Goal: Information Seeking & Learning: Learn about a topic

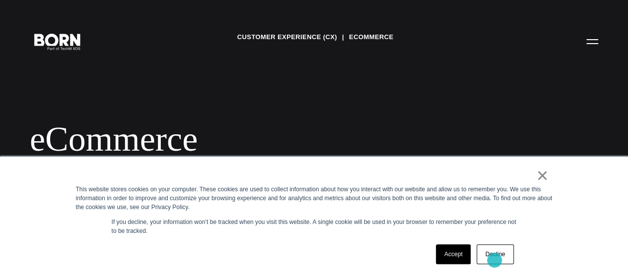
click at [494, 261] on link "Decline" at bounding box center [495, 255] width 37 height 20
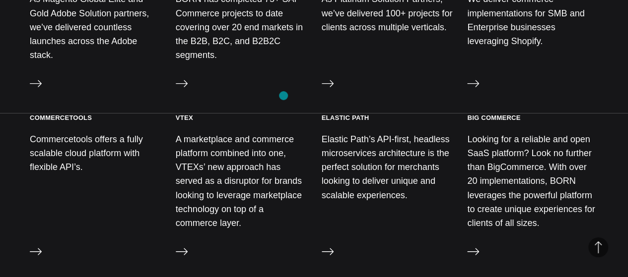
scroll to position [1096, 0]
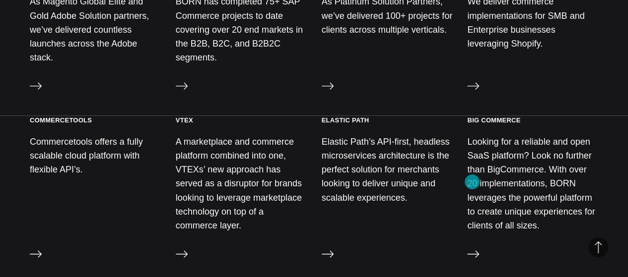
click at [472, 90] on icon at bounding box center [473, 86] width 12 height 7
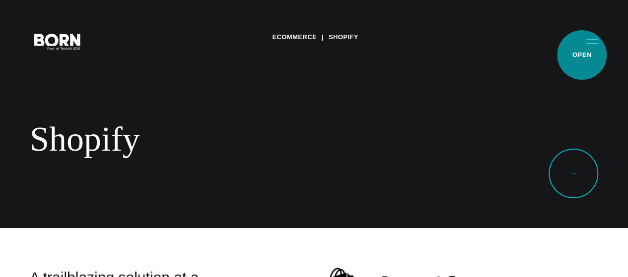
click at [582, 52] on button "Primary Menu" at bounding box center [592, 41] width 24 height 21
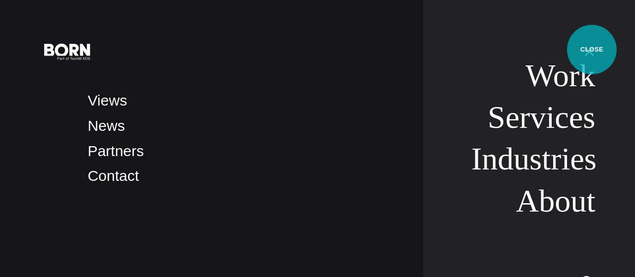
click at [592, 50] on button "Primary Menu" at bounding box center [590, 51] width 24 height 21
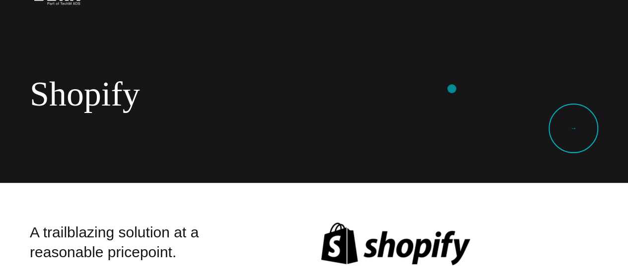
scroll to position [45, 0]
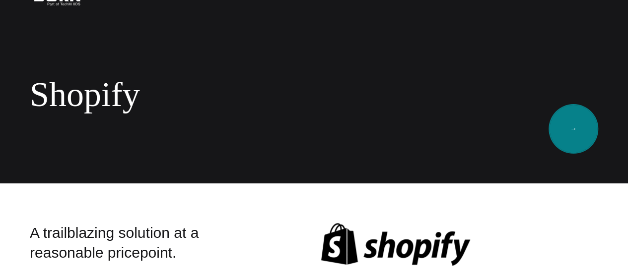
click at [563, 127] on link "→" at bounding box center [574, 129] width 50 height 50
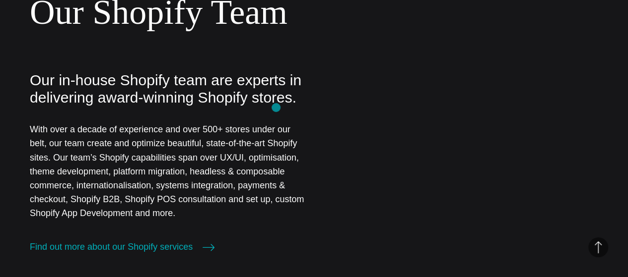
scroll to position [493, 0]
